Goal: Task Accomplishment & Management: Manage account settings

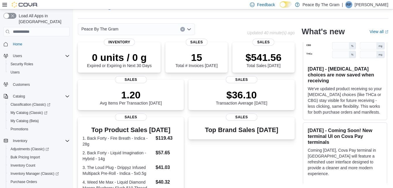
scroll to position [50, 0]
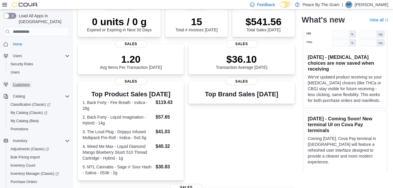
click at [26, 82] on span "Customers" at bounding box center [21, 84] width 17 height 5
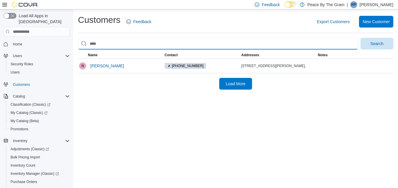
click at [101, 40] on input "search" at bounding box center [218, 44] width 280 height 12
type input "*********"
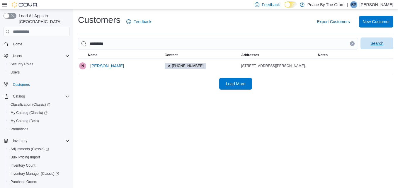
click at [369, 40] on span "Search" at bounding box center [377, 43] width 26 height 12
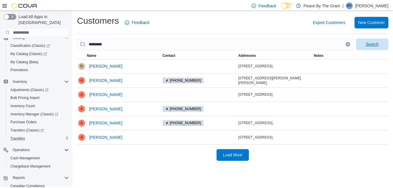
scroll to position [88, 0]
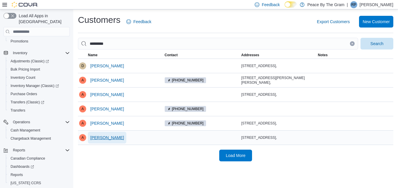
click at [114, 138] on span "[PERSON_NAME]" at bounding box center [107, 138] width 34 height 6
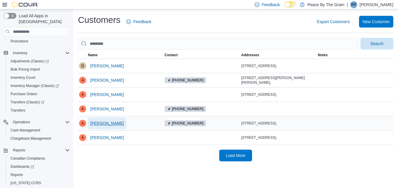
click at [117, 123] on span "[PERSON_NAME]" at bounding box center [107, 123] width 34 height 6
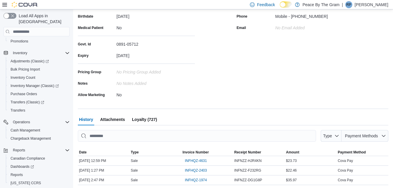
scroll to position [108, 0]
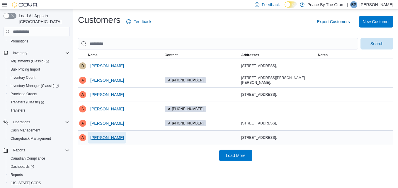
click at [109, 136] on span "[PERSON_NAME]" at bounding box center [107, 138] width 34 height 6
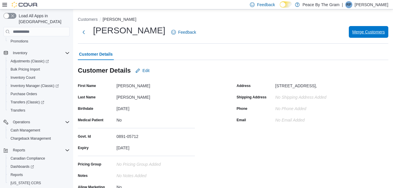
click at [372, 33] on span "Merge Customers" at bounding box center [369, 32] width 32 height 6
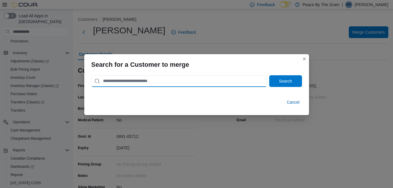
click at [136, 81] on input "search" at bounding box center [179, 81] width 176 height 12
type input "*********"
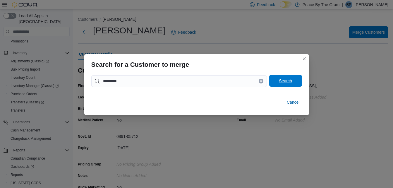
click at [290, 80] on span "Search" at bounding box center [285, 81] width 13 height 6
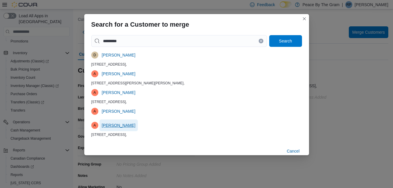
click at [125, 126] on span "[PERSON_NAME]" at bounding box center [119, 125] width 34 height 6
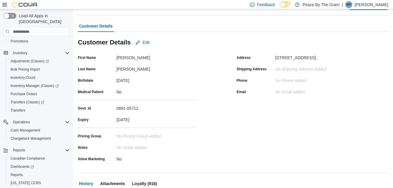
scroll to position [20, 0]
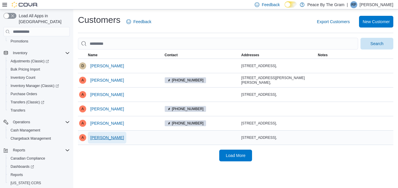
click at [117, 140] on span "[PERSON_NAME]" at bounding box center [107, 138] width 34 height 6
drag, startPoint x: 83, startPoint y: 139, endPoint x: 131, endPoint y: 166, distance: 55.1
click at [131, 166] on div "Customers Feedback Export Customers New Customer Search This table contains 6 r…" at bounding box center [235, 87] width 324 height 157
click at [109, 135] on span "[PERSON_NAME]" at bounding box center [107, 138] width 34 height 6
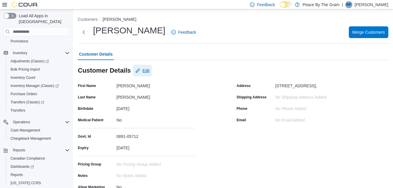
click at [144, 71] on span "Edit" at bounding box center [146, 71] width 7 height 6
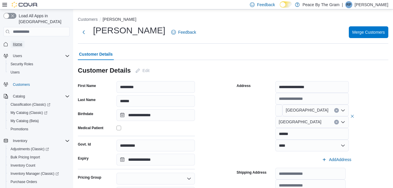
click at [18, 42] on span "Home" at bounding box center [17, 44] width 9 height 5
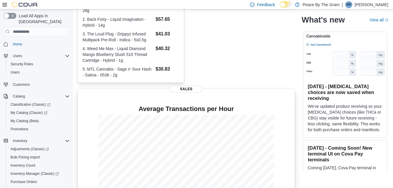
scroll to position [172, 0]
